Goal: Task Accomplishment & Management: Manage account settings

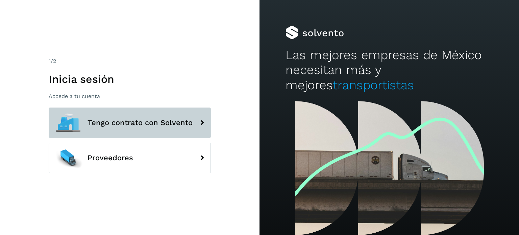
click at [147, 122] on span "Tengo contrato con Solvento" at bounding box center [140, 123] width 105 height 8
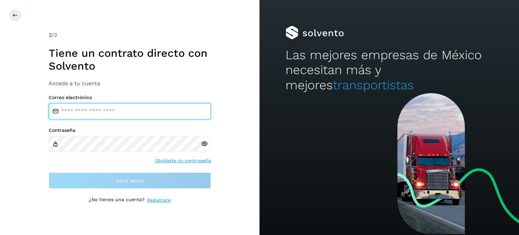
click at [104, 115] on input "email" at bounding box center [130, 111] width 162 height 16
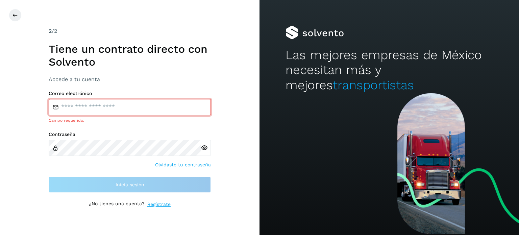
type input "**********"
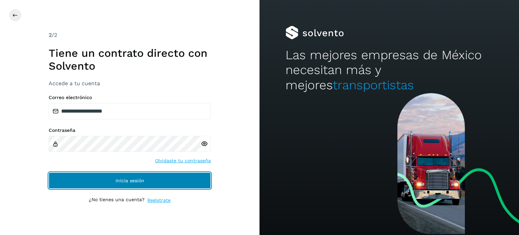
click at [140, 179] on span "Inicia sesión" at bounding box center [130, 180] width 29 height 5
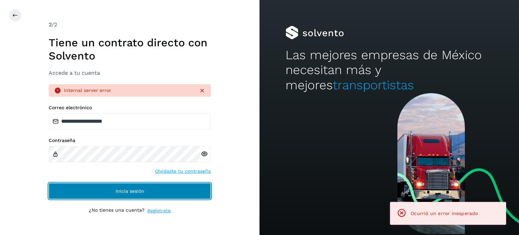
click at [138, 188] on button "Inicia sesión" at bounding box center [130, 191] width 162 height 16
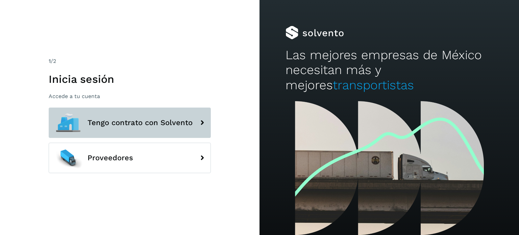
click at [137, 119] on span "Tengo contrato con Solvento" at bounding box center [140, 123] width 105 height 8
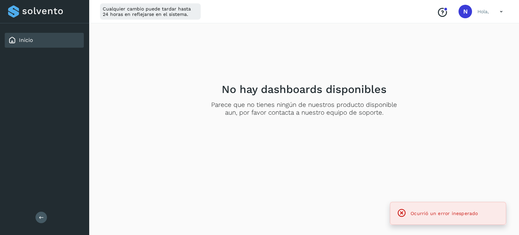
click at [500, 9] on icon at bounding box center [502, 12] width 14 height 14
click at [459, 33] on div "Documentación" at bounding box center [468, 30] width 80 height 13
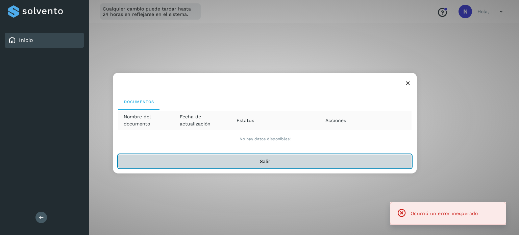
click at [283, 157] on button "Salir" at bounding box center [265, 162] width 294 height 14
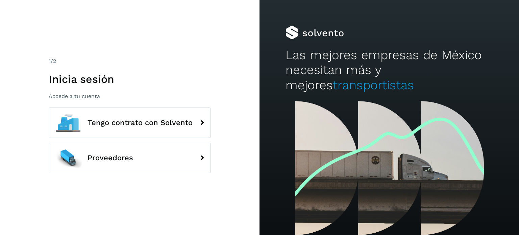
click at [161, 103] on div "1 /2 Inicia sesión Accede a tu cuenta Tengo contrato con Solvento Proveedores" at bounding box center [130, 117] width 162 height 121
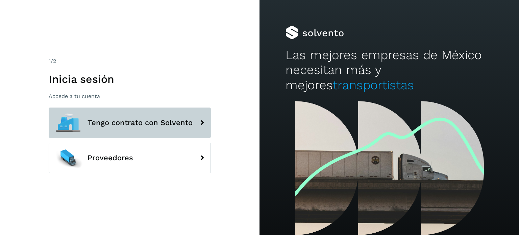
click at [161, 117] on button "Tengo contrato con Solvento" at bounding box center [130, 123] width 162 height 30
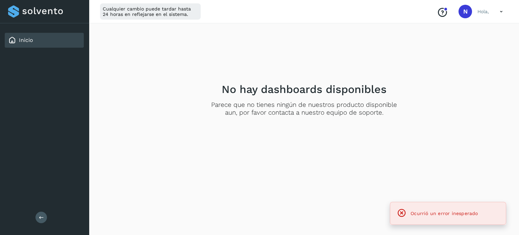
click at [509, 9] on div "Cualquier cambio puede tardar hasta 24 horas en reflejarse en el sistema. Conoc…" at bounding box center [304, 11] width 430 height 23
drag, startPoint x: 509, startPoint y: 9, endPoint x: 503, endPoint y: 9, distance: 5.1
click at [506, 9] on div "Cualquier cambio puede tardar hasta 24 horas en reflejarse en el sistema. Conoc…" at bounding box center [304, 11] width 430 height 23
click at [503, 9] on icon at bounding box center [502, 12] width 14 height 14
click at [456, 45] on div "Cerrar sesión" at bounding box center [468, 43] width 80 height 13
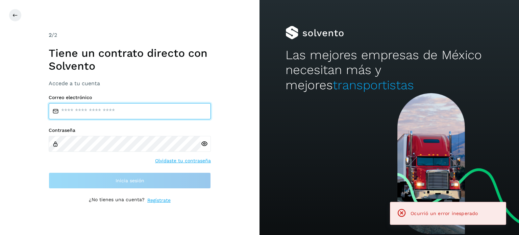
click at [117, 113] on input "email" at bounding box center [130, 111] width 162 height 16
type input "**********"
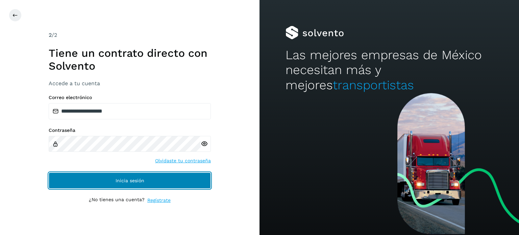
click at [135, 175] on button "Inicia sesión" at bounding box center [130, 180] width 162 height 16
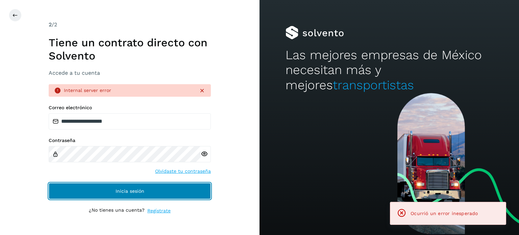
click at [134, 193] on span "Inicia sesión" at bounding box center [130, 191] width 29 height 5
click at [158, 189] on button "Inicia sesión" at bounding box center [130, 191] width 162 height 16
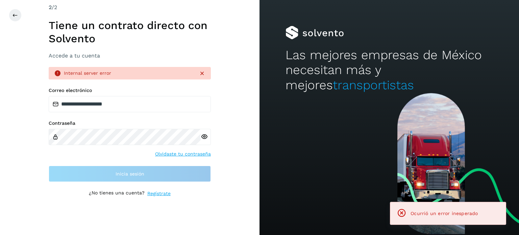
click at [158, 189] on div "**********" at bounding box center [130, 117] width 162 height 228
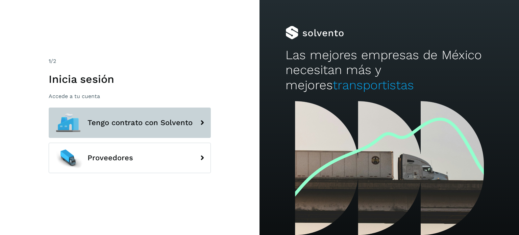
click at [117, 130] on button "Tengo contrato con Solvento" at bounding box center [130, 123] width 162 height 30
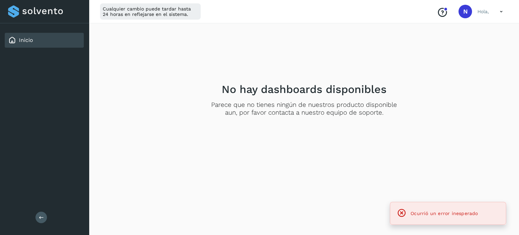
click at [500, 8] on icon at bounding box center [502, 12] width 14 height 14
click at [456, 44] on div "Cerrar sesión" at bounding box center [468, 43] width 80 height 13
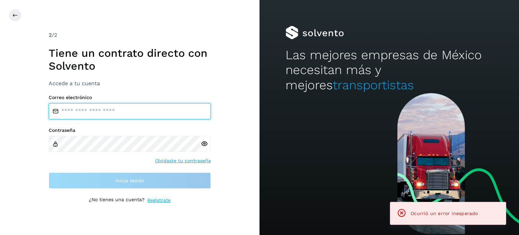
click at [128, 105] on input "email" at bounding box center [130, 111] width 162 height 16
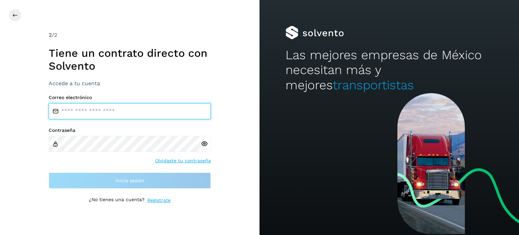
type input "**********"
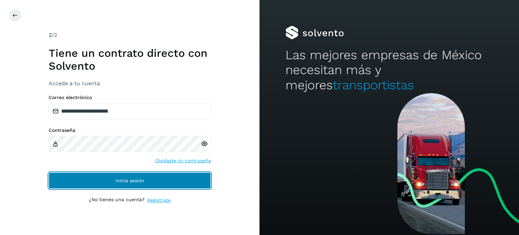
click at [102, 180] on button "Inicia sesión" at bounding box center [130, 180] width 162 height 16
